Goal: Task Accomplishment & Management: Manage account settings

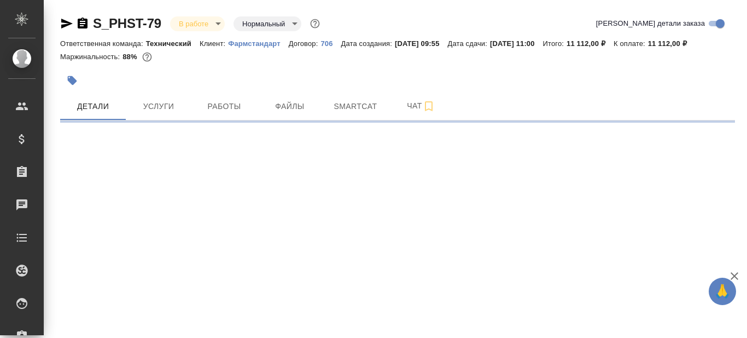
select select "RU"
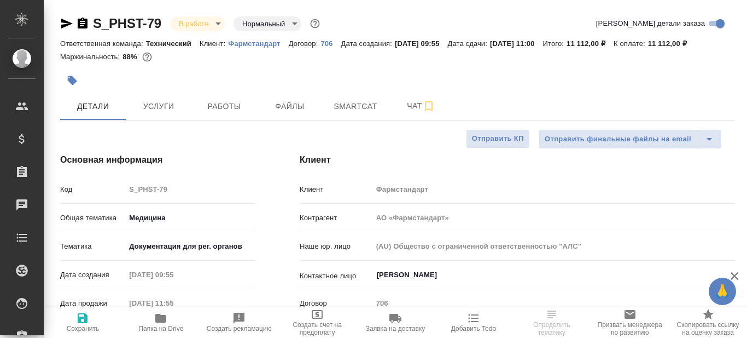
type textarea "x"
type input "[PERSON_NAME]"
type input "[PERSON_NAME]pavlova"
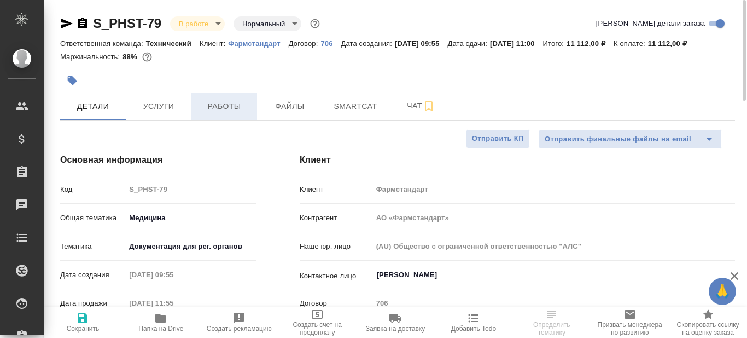
click at [225, 103] on span "Работы" at bounding box center [224, 107] width 53 height 14
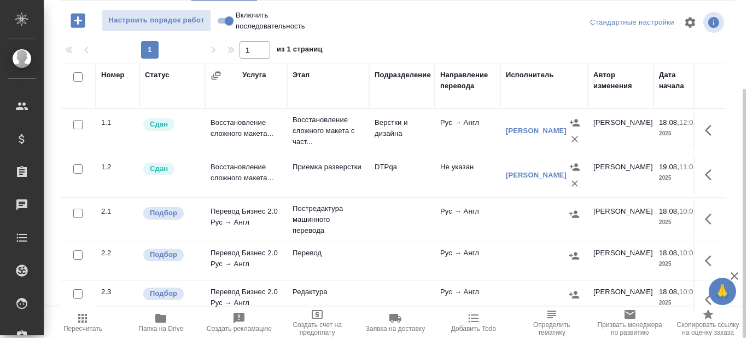
click at [165, 322] on icon "button" at bounding box center [160, 318] width 11 height 9
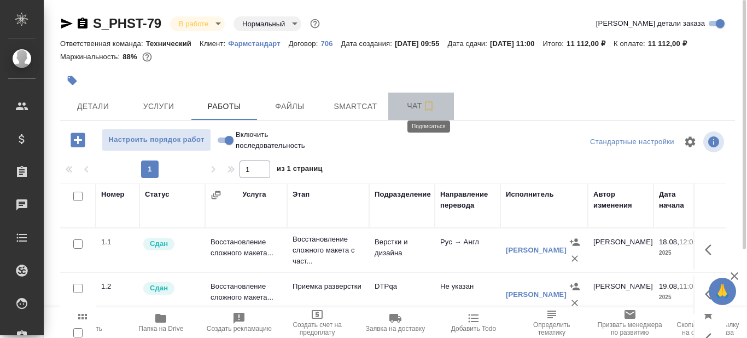
click at [429, 105] on icon "button" at bounding box center [428, 106] width 13 height 13
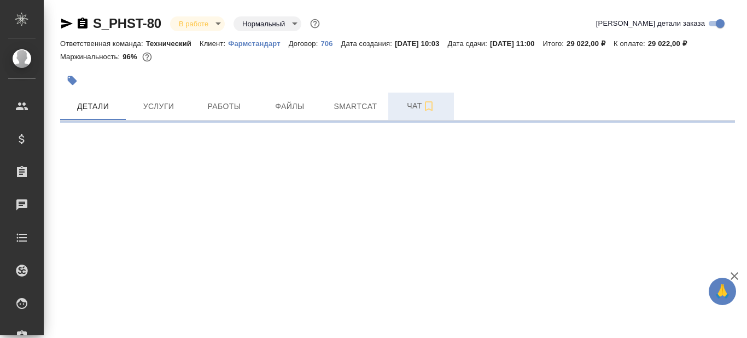
select select "RU"
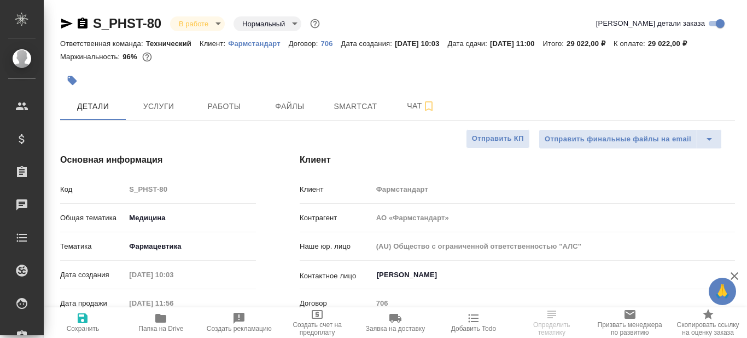
type textarea "x"
click at [161, 325] on span "Папка на Drive" at bounding box center [160, 328] width 45 height 8
type textarea "x"
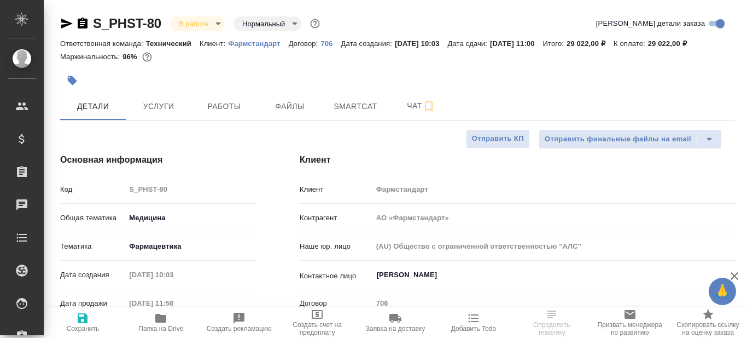
type textarea "x"
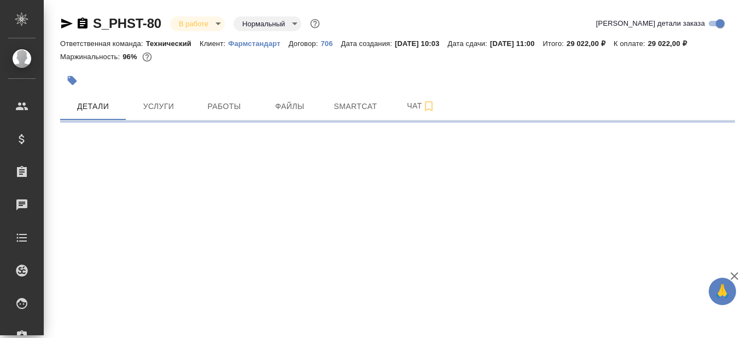
select select "RU"
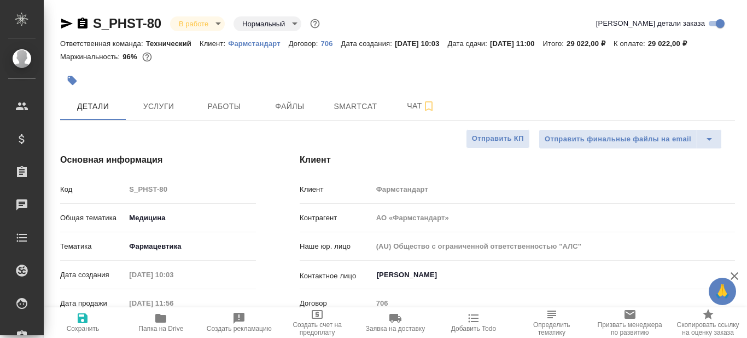
type textarea "x"
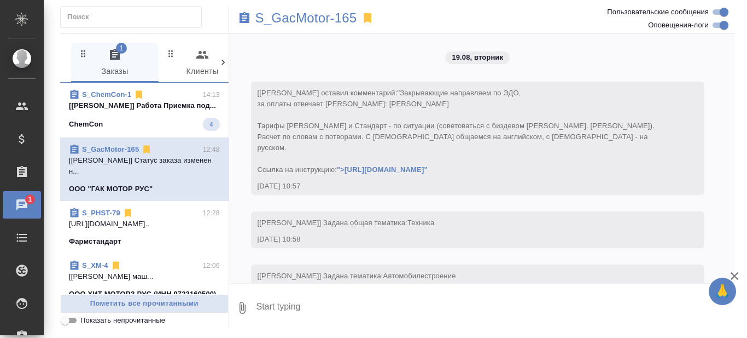
scroll to position [3919, 0]
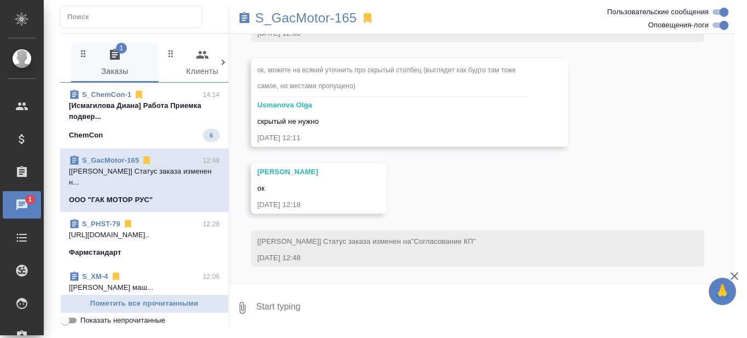
click at [160, 120] on p "[Исмагилова Диана] Работа Приемка подвер..." at bounding box center [144, 111] width 151 height 22
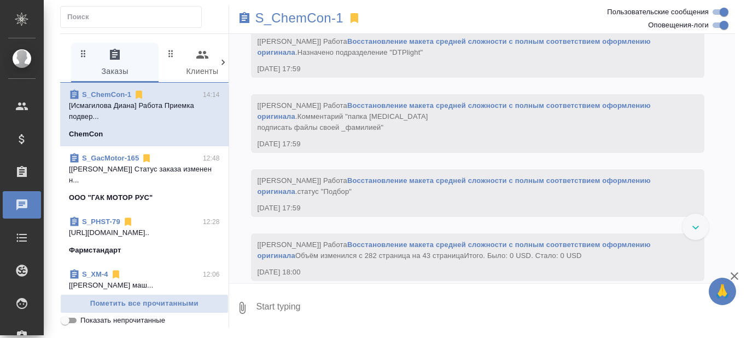
scroll to position [20627, 0]
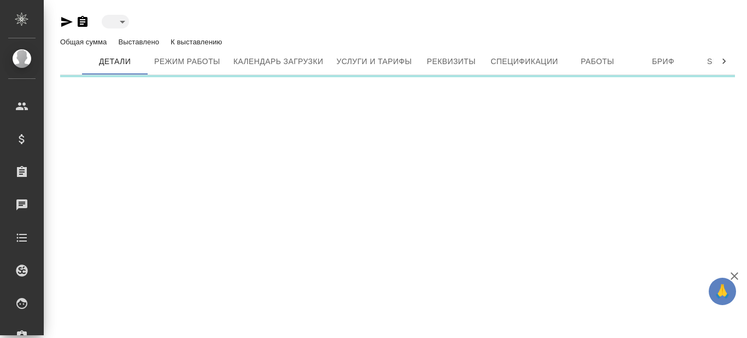
type input "active"
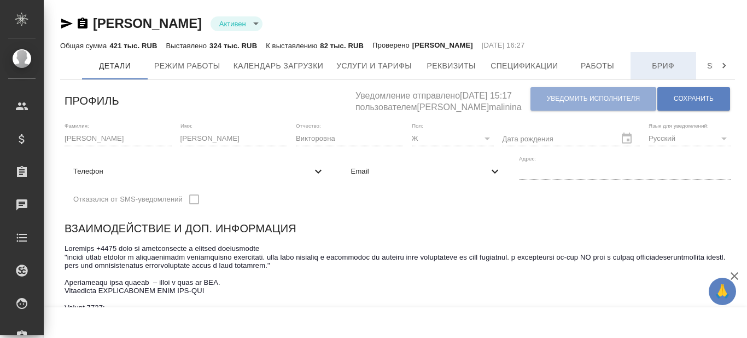
click at [675, 65] on span "Бриф" at bounding box center [664, 66] width 53 height 14
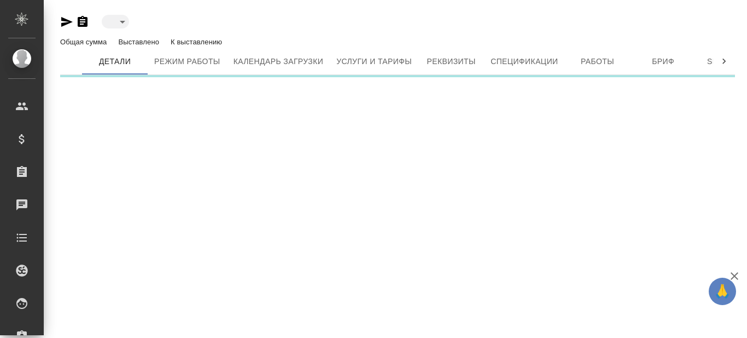
type input "active"
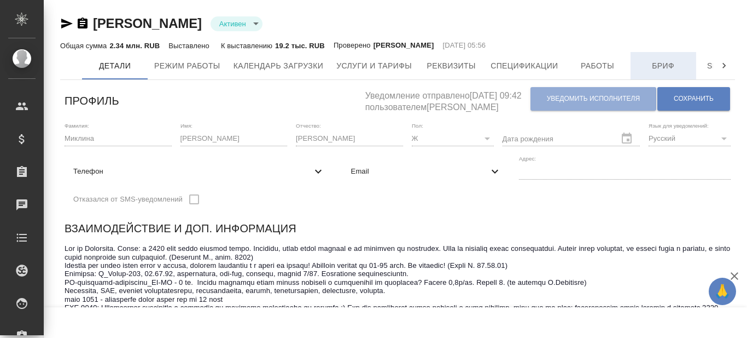
click at [654, 66] on span "Бриф" at bounding box center [664, 66] width 53 height 14
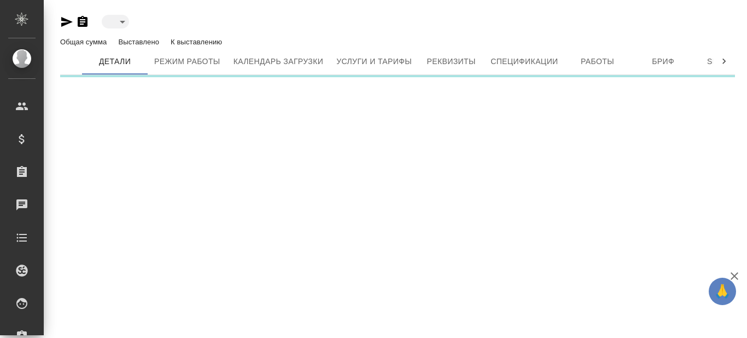
type input "active"
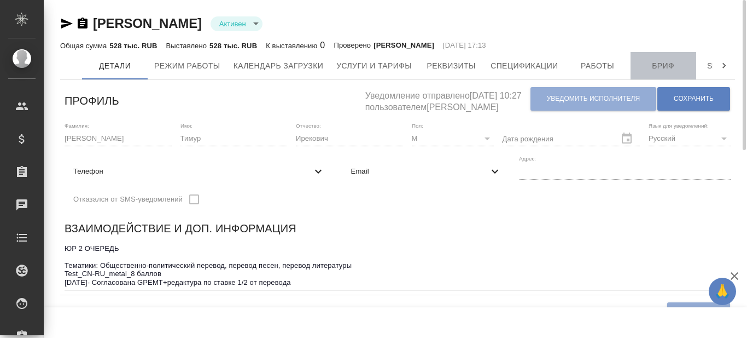
click at [665, 65] on span "Бриф" at bounding box center [664, 66] width 53 height 14
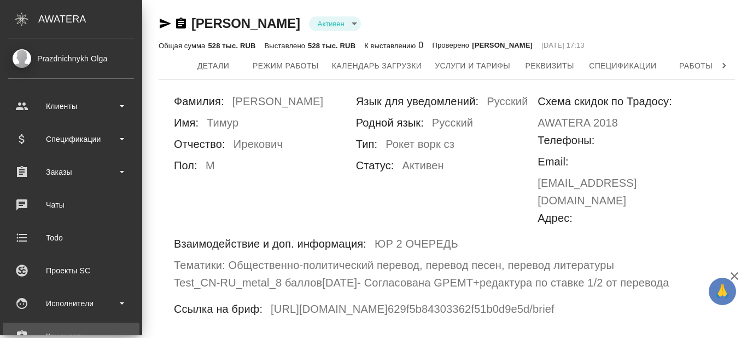
scroll to position [109, 0]
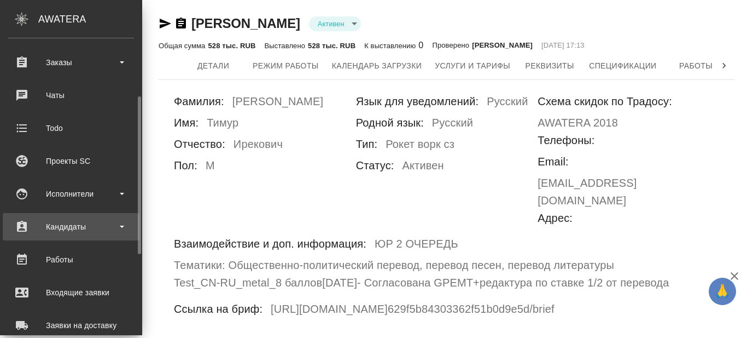
click at [123, 223] on div "Кандидаты" at bounding box center [71, 226] width 126 height 16
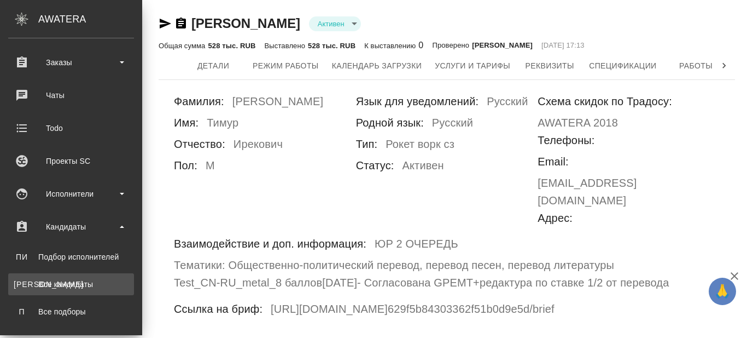
scroll to position [164, 0]
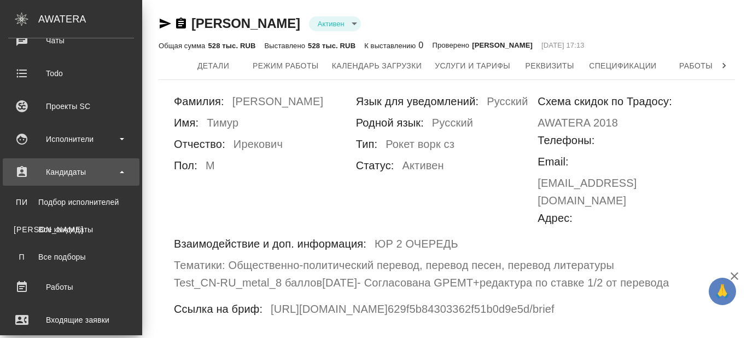
click at [125, 174] on div "Кандидаты" at bounding box center [71, 172] width 126 height 16
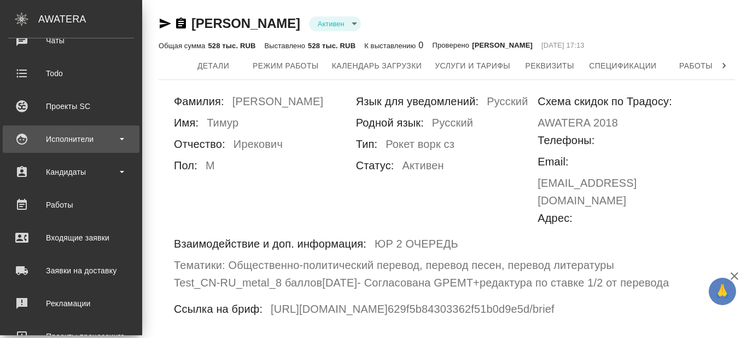
click at [126, 139] on div "Исполнители" at bounding box center [71, 139] width 126 height 16
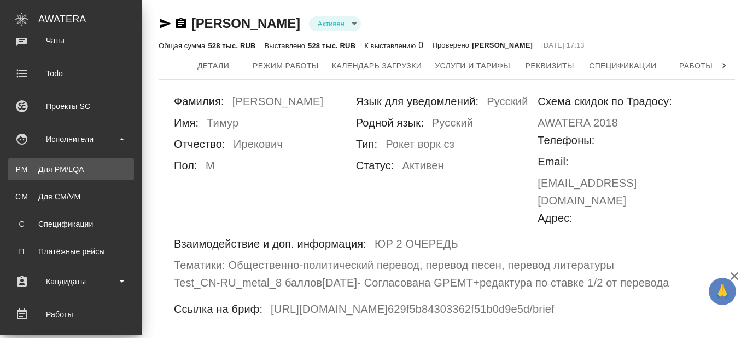
click at [77, 167] on div "Для PM/LQA" at bounding box center [71, 169] width 115 height 11
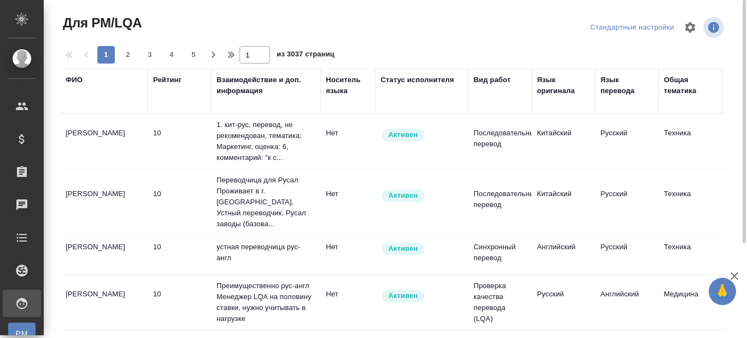
click at [77, 79] on div "ФИО" at bounding box center [74, 79] width 17 height 11
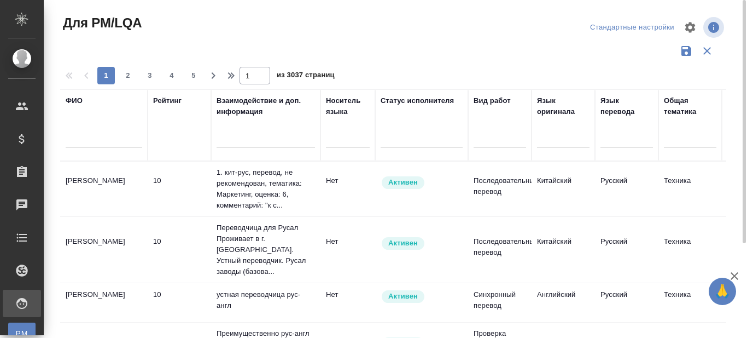
click at [102, 141] on input "text" at bounding box center [104, 141] width 77 height 14
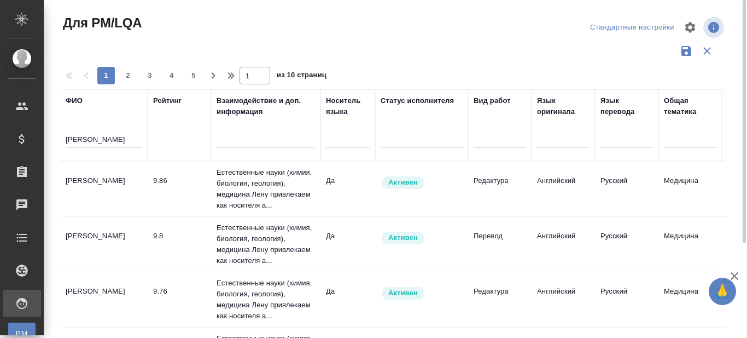
click at [95, 182] on td "Горчилина Елена Викторовна" at bounding box center [104, 189] width 88 height 38
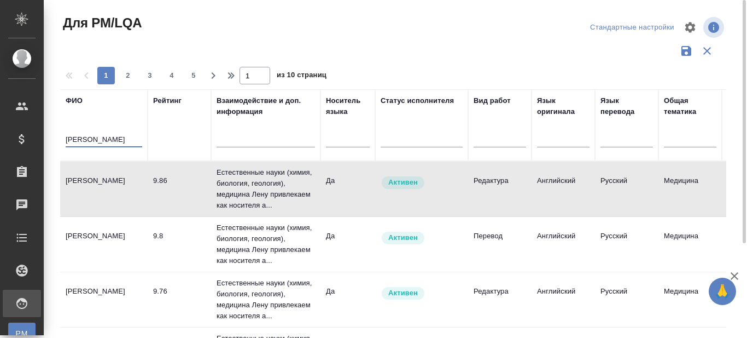
click at [78, 141] on input "Горчил" at bounding box center [104, 141] width 77 height 14
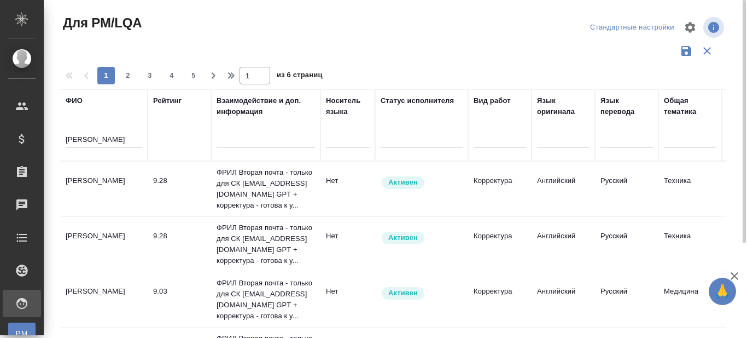
click at [114, 180] on td "Коваленко Виктория" at bounding box center [104, 189] width 88 height 38
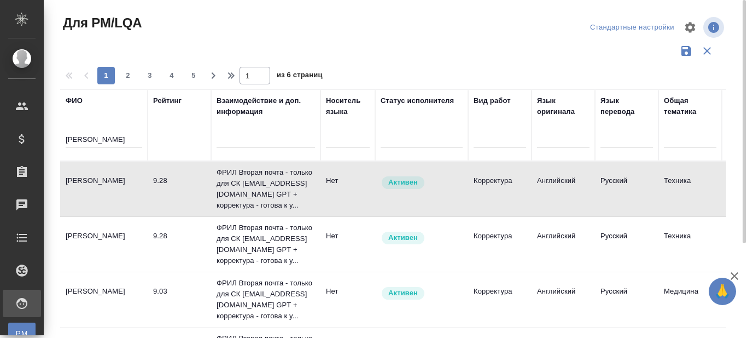
click at [107, 181] on td "Коваленко Виктория" at bounding box center [104, 189] width 88 height 38
drag, startPoint x: 108, startPoint y: 136, endPoint x: 50, endPoint y: 144, distance: 58.0
click at [50, 144] on div "Для PM/LQA Стандартные настройки 1 2 3 4 5 1 из 6 страниц ФИО Коваленко Рейтинг…" at bounding box center [396, 244] width 704 height 489
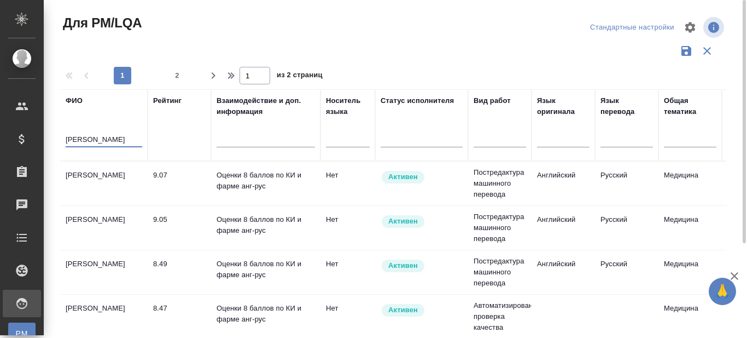
type input "Дмитриева"
click at [104, 176] on td "Дмитриева Ольга" at bounding box center [104, 183] width 88 height 38
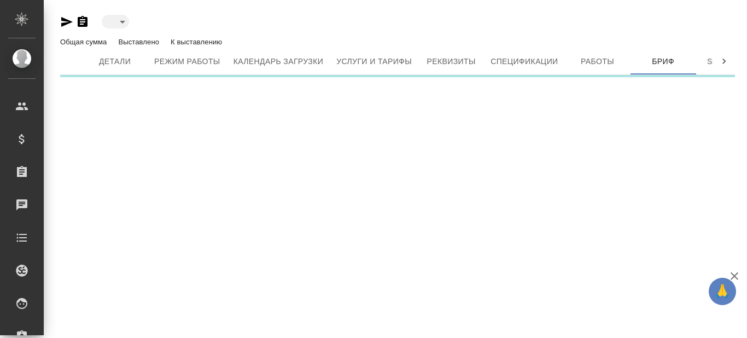
type input "quarantine"
type input "active"
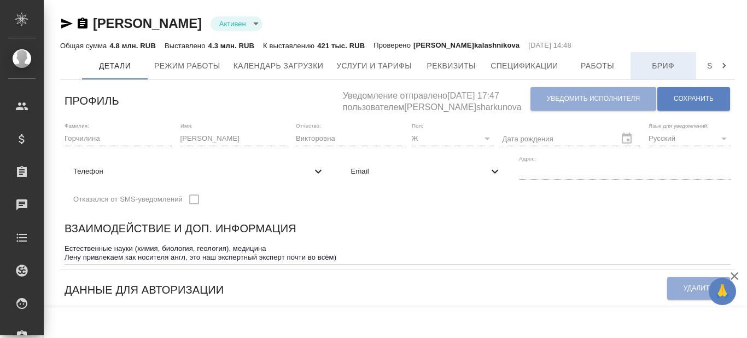
click at [670, 69] on span "Бриф" at bounding box center [664, 66] width 53 height 14
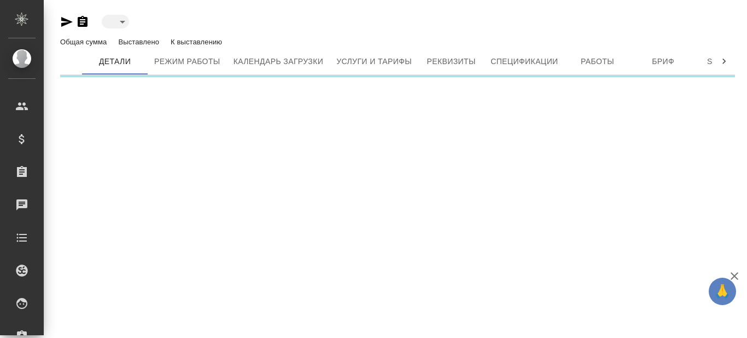
type input "active"
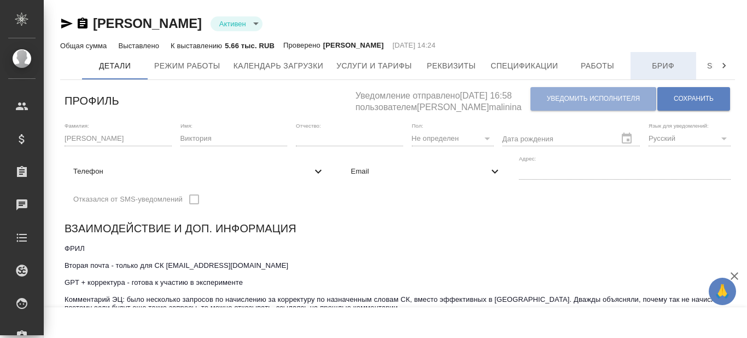
click at [671, 67] on span "Бриф" at bounding box center [664, 66] width 53 height 14
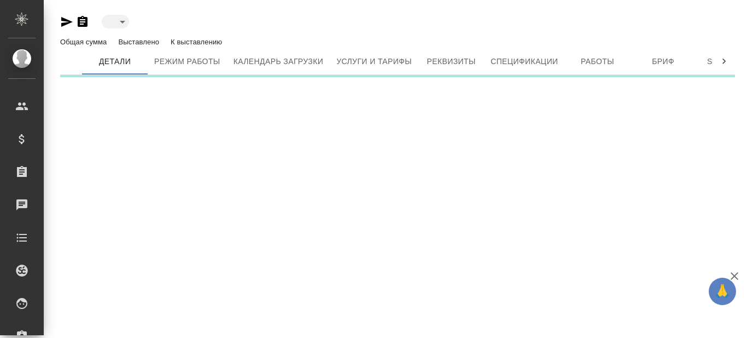
type input "active"
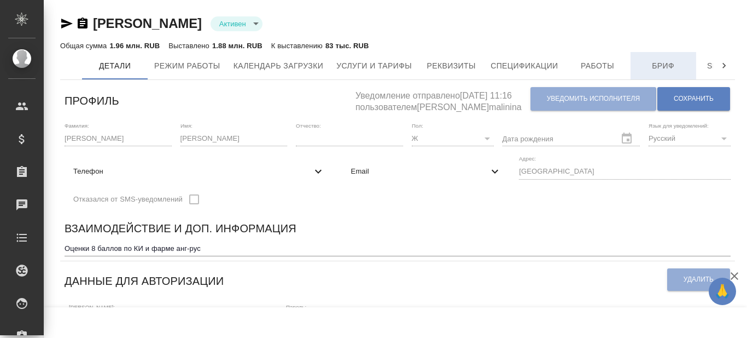
click at [665, 65] on span "Бриф" at bounding box center [664, 66] width 53 height 14
